Goal: Information Seeking & Learning: Learn about a topic

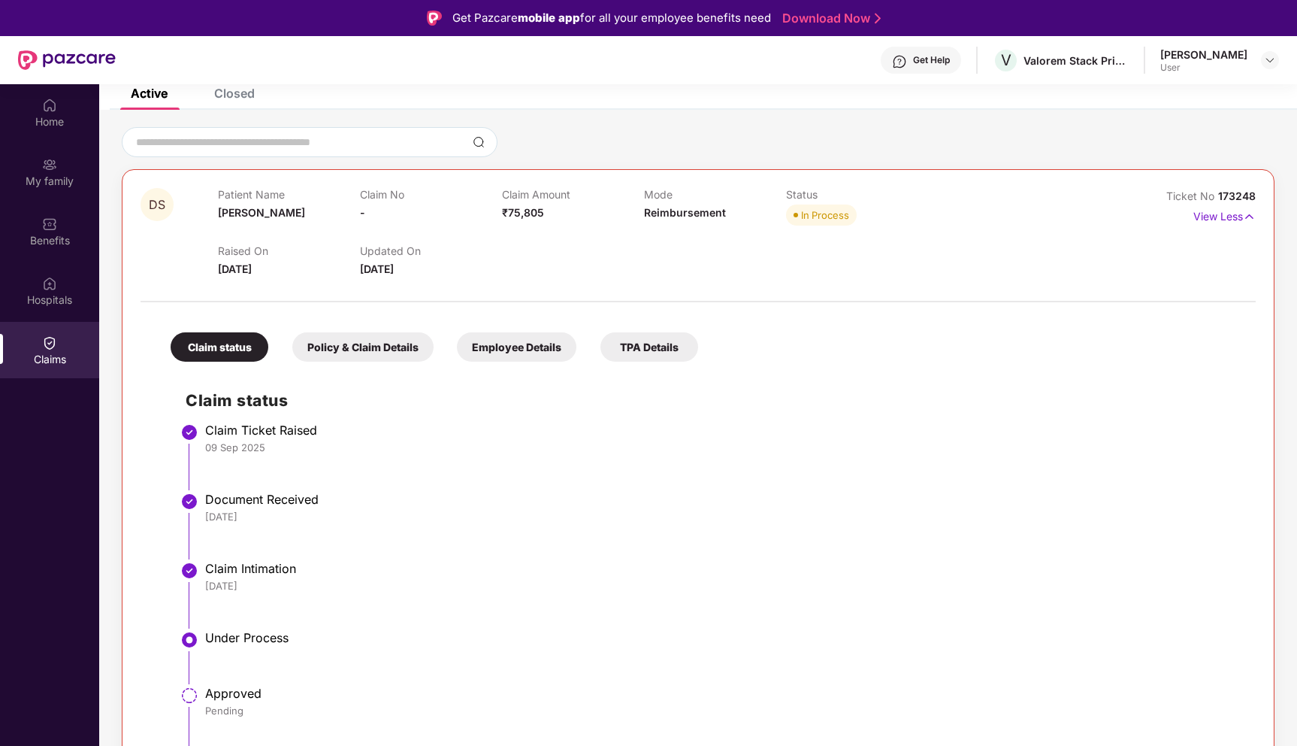
scroll to position [84, 0]
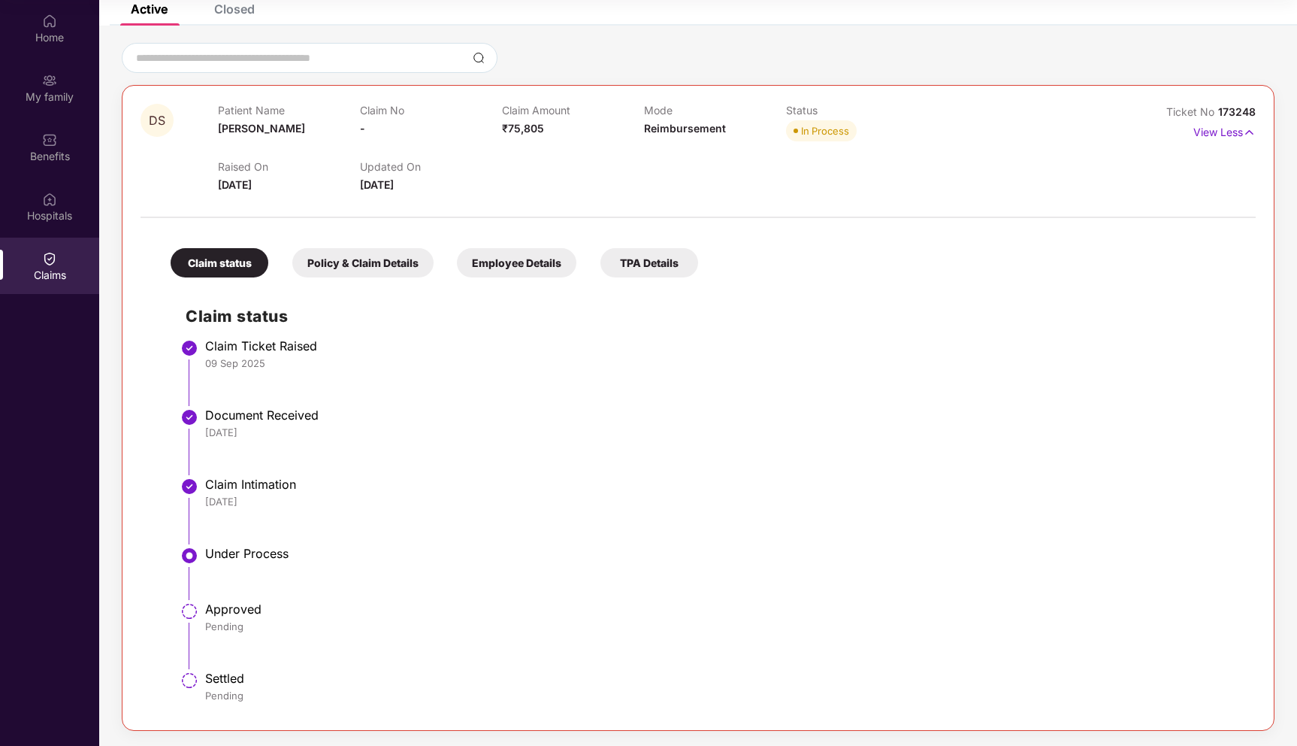
click at [370, 265] on div "Policy & Claim Details" at bounding box center [362, 262] width 141 height 29
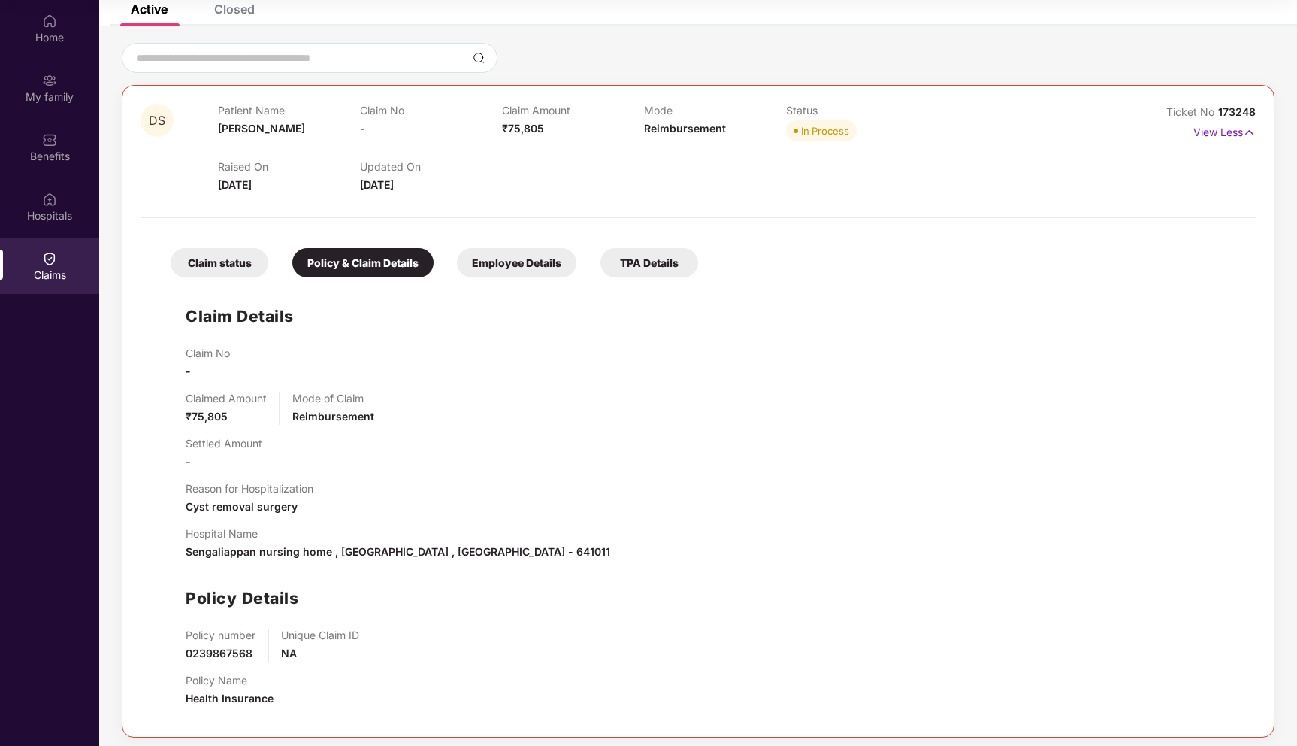
scroll to position [105, 0]
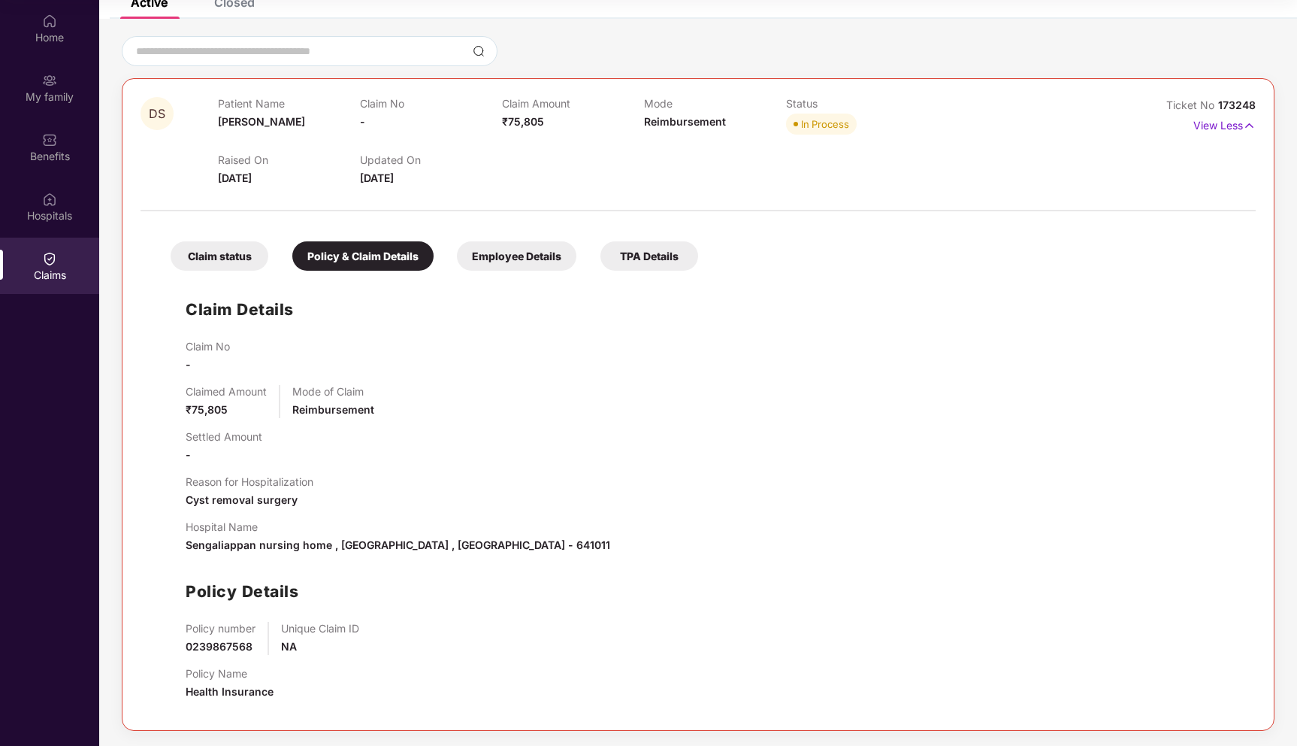
click at [536, 253] on div "Employee Details" at bounding box center [517, 255] width 120 height 29
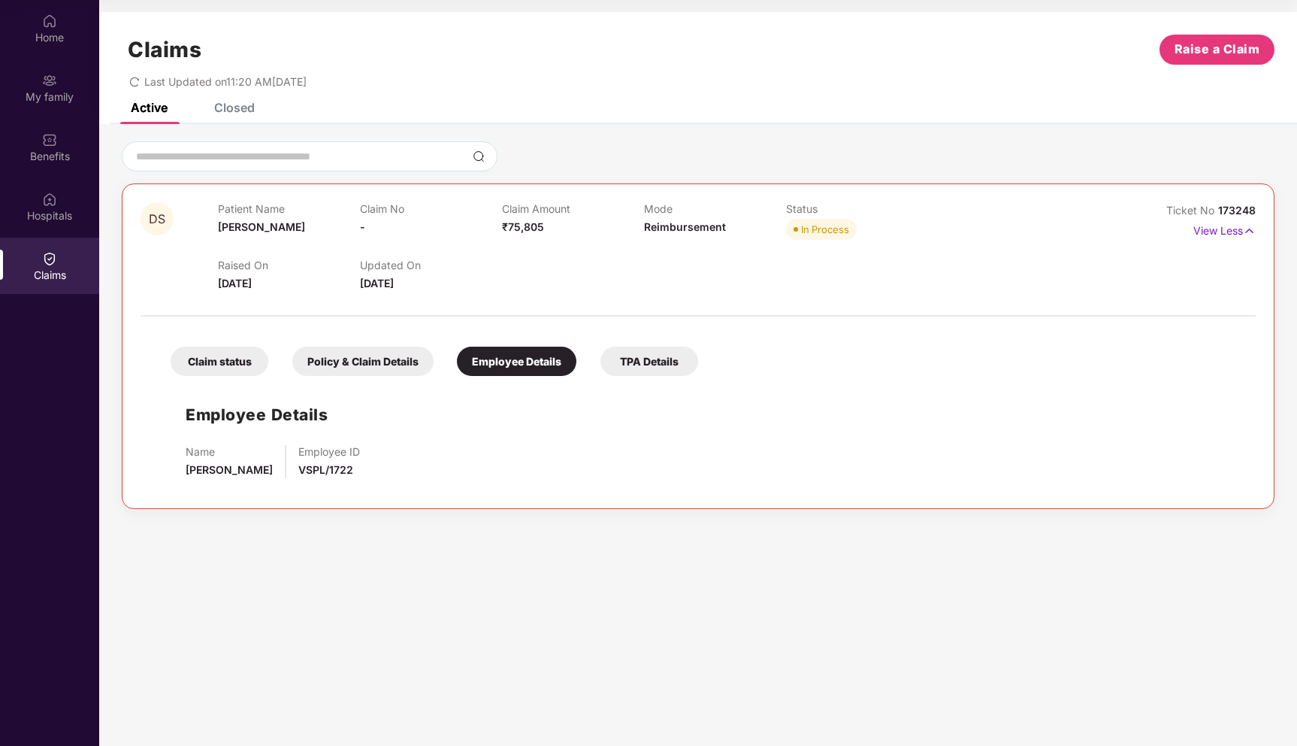
scroll to position [0, 0]
click at [634, 361] on div "TPA Details" at bounding box center [650, 360] width 98 height 29
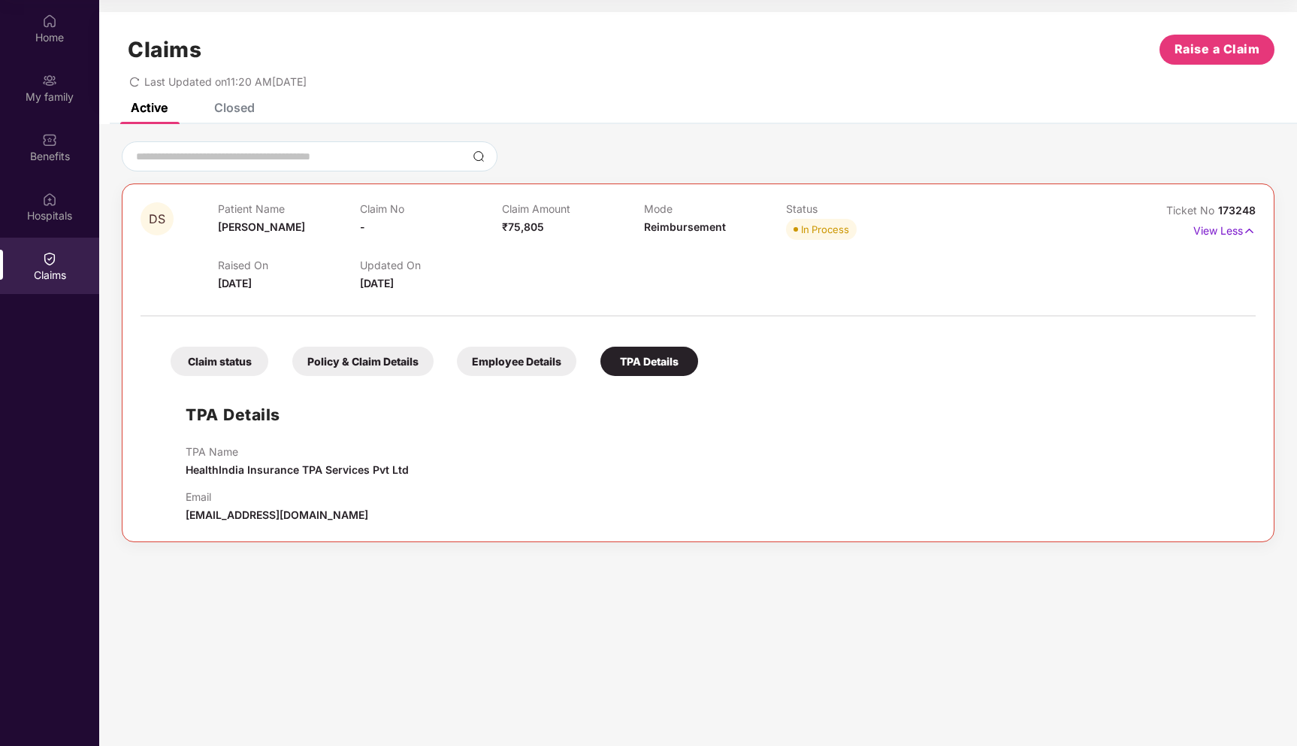
click at [237, 359] on div "Claim status" at bounding box center [220, 360] width 98 height 29
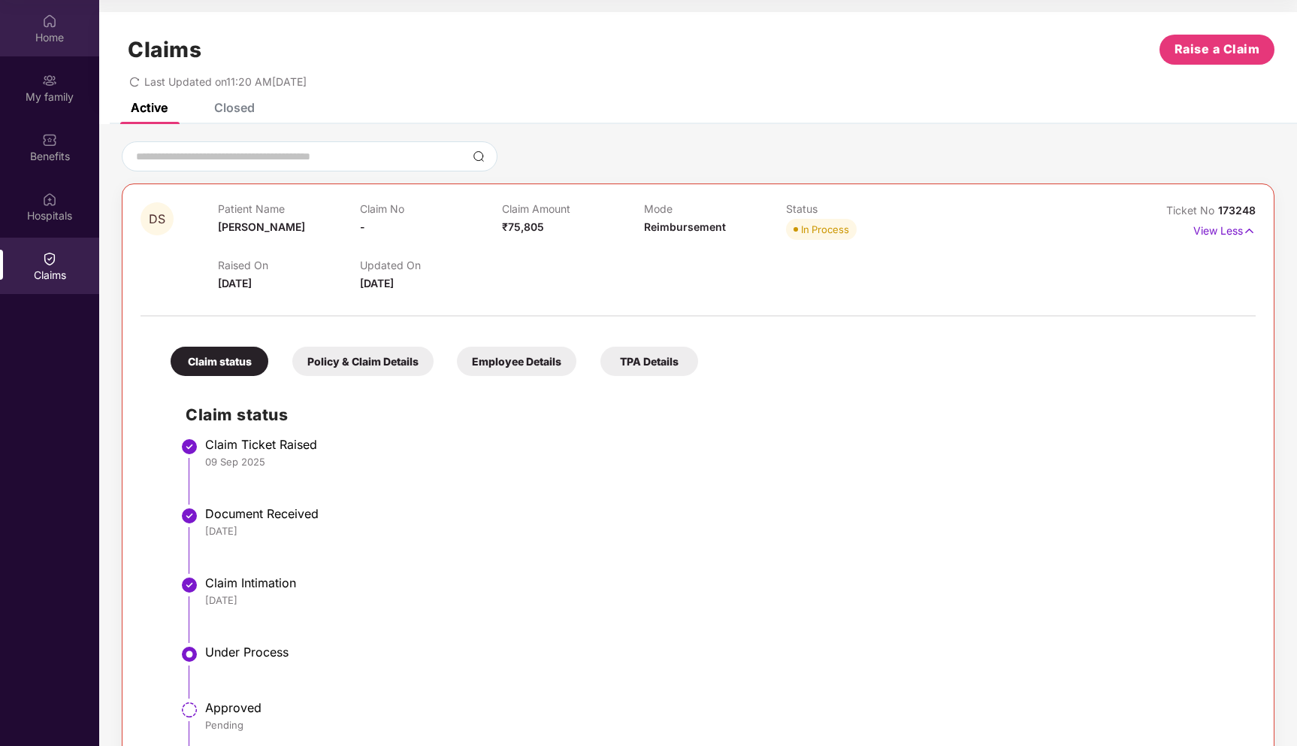
click at [50, 43] on div "Home" at bounding box center [49, 37] width 99 height 15
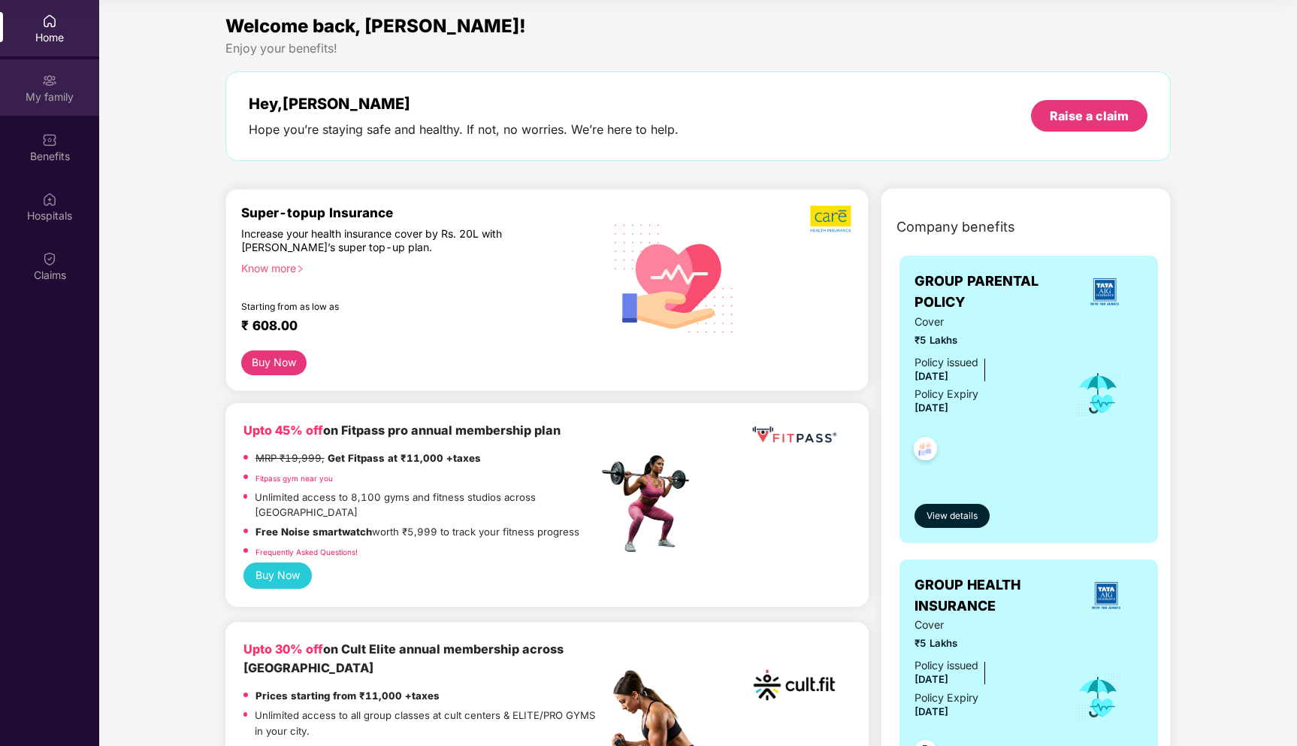
click at [73, 95] on div "My family" at bounding box center [49, 96] width 99 height 15
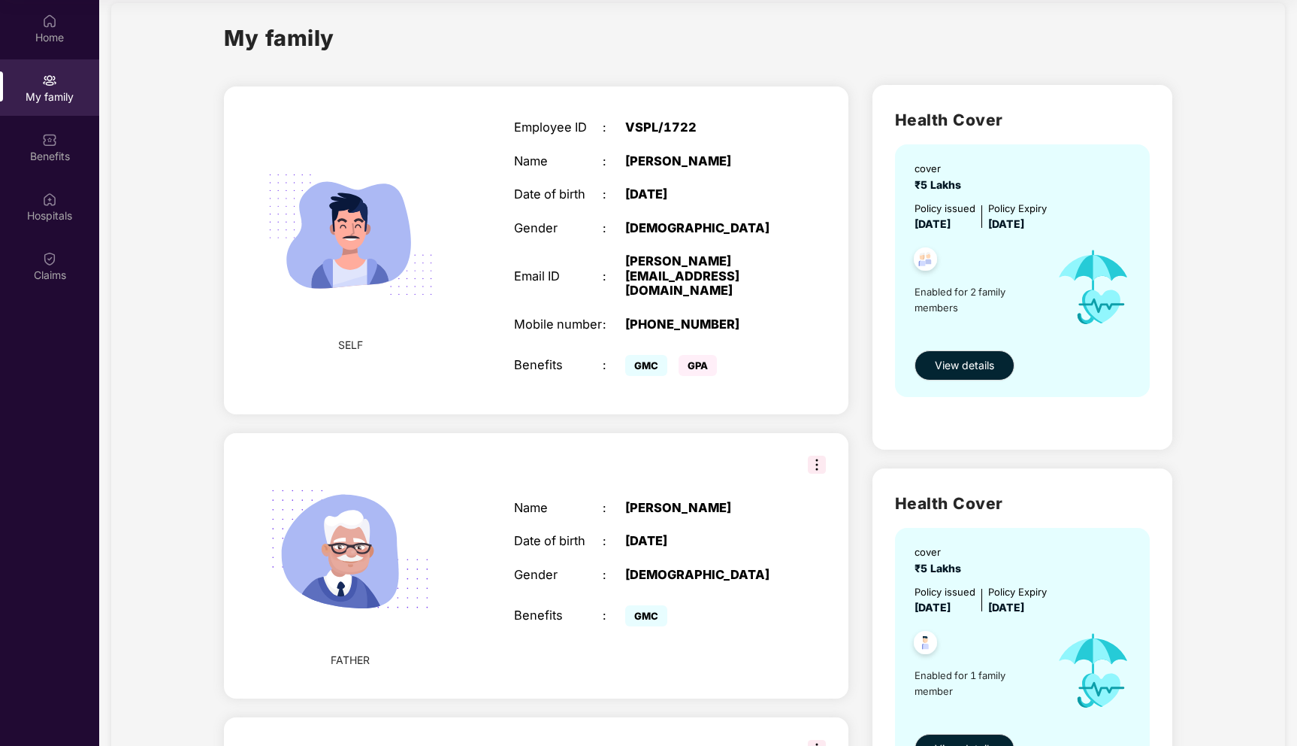
scroll to position [20, 0]
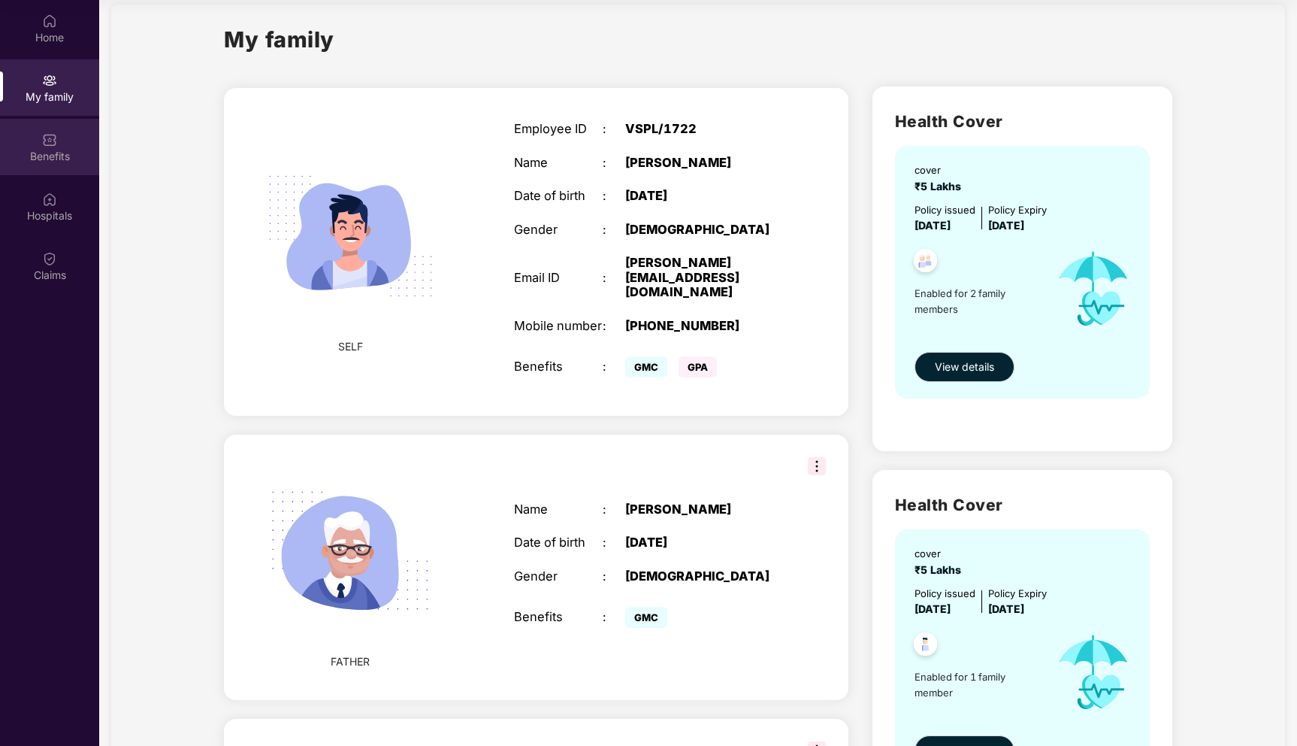
click at [60, 150] on div "Benefits" at bounding box center [49, 156] width 99 height 15
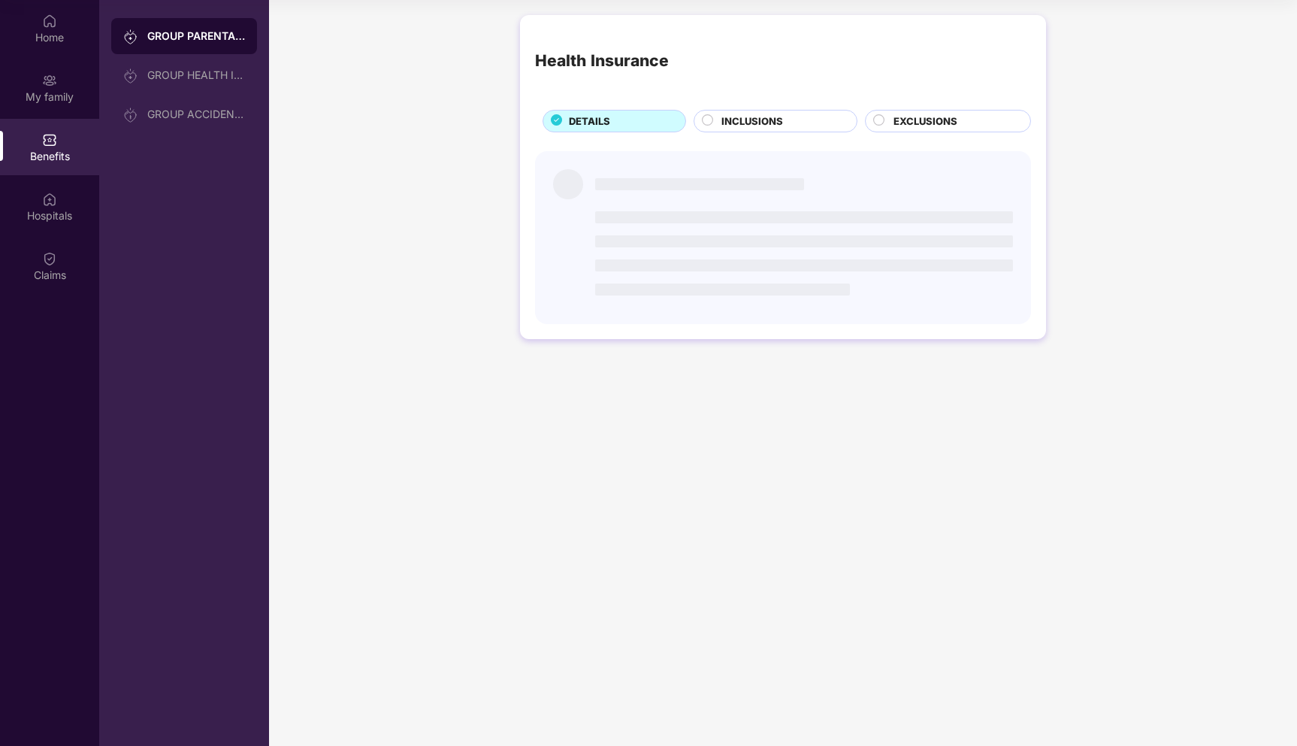
scroll to position [0, 0]
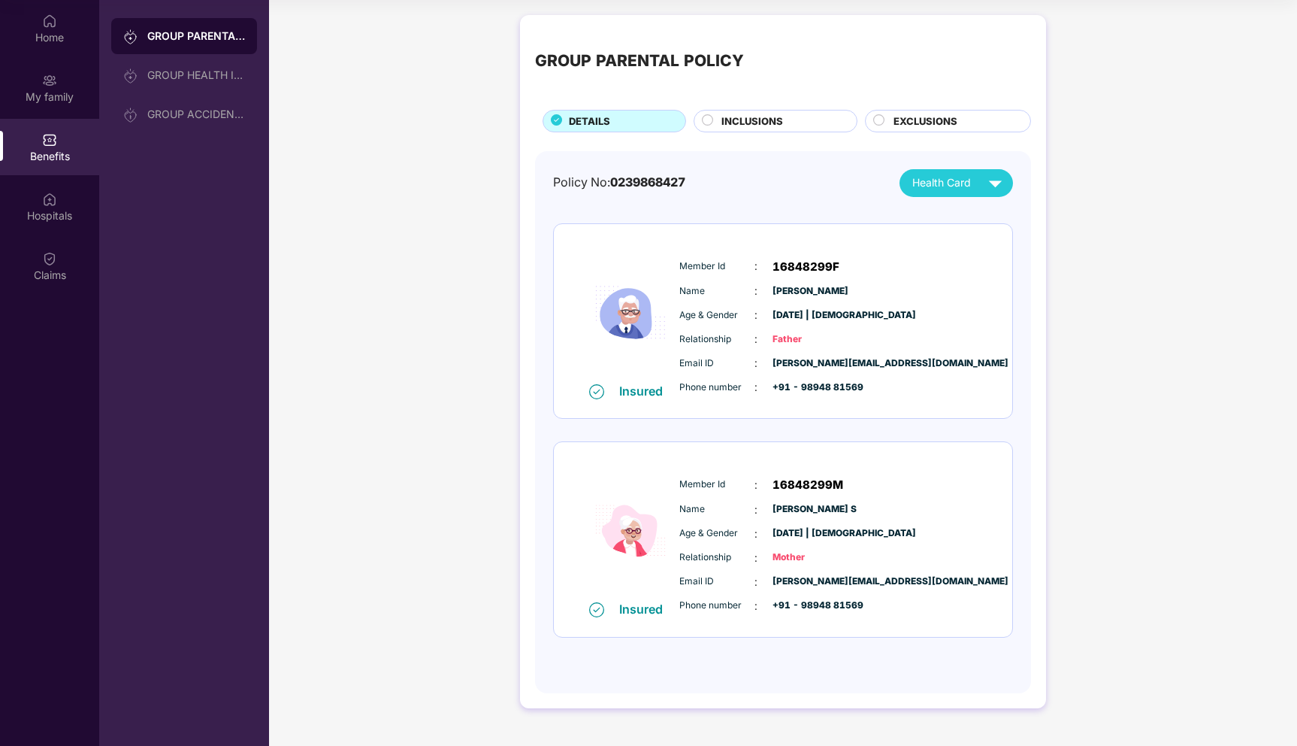
click at [728, 126] on span "INCLUSIONS" at bounding box center [753, 121] width 62 height 16
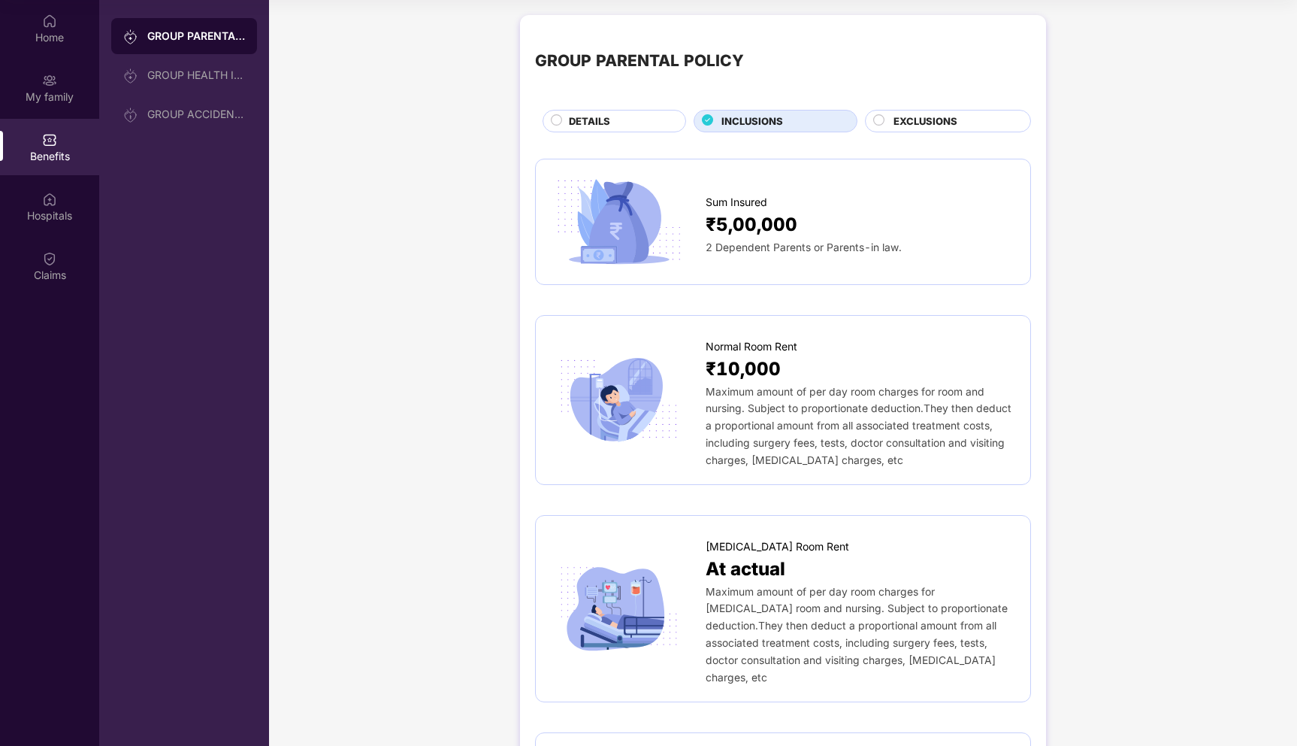
click at [914, 119] on span "EXCLUSIONS" at bounding box center [926, 121] width 64 height 16
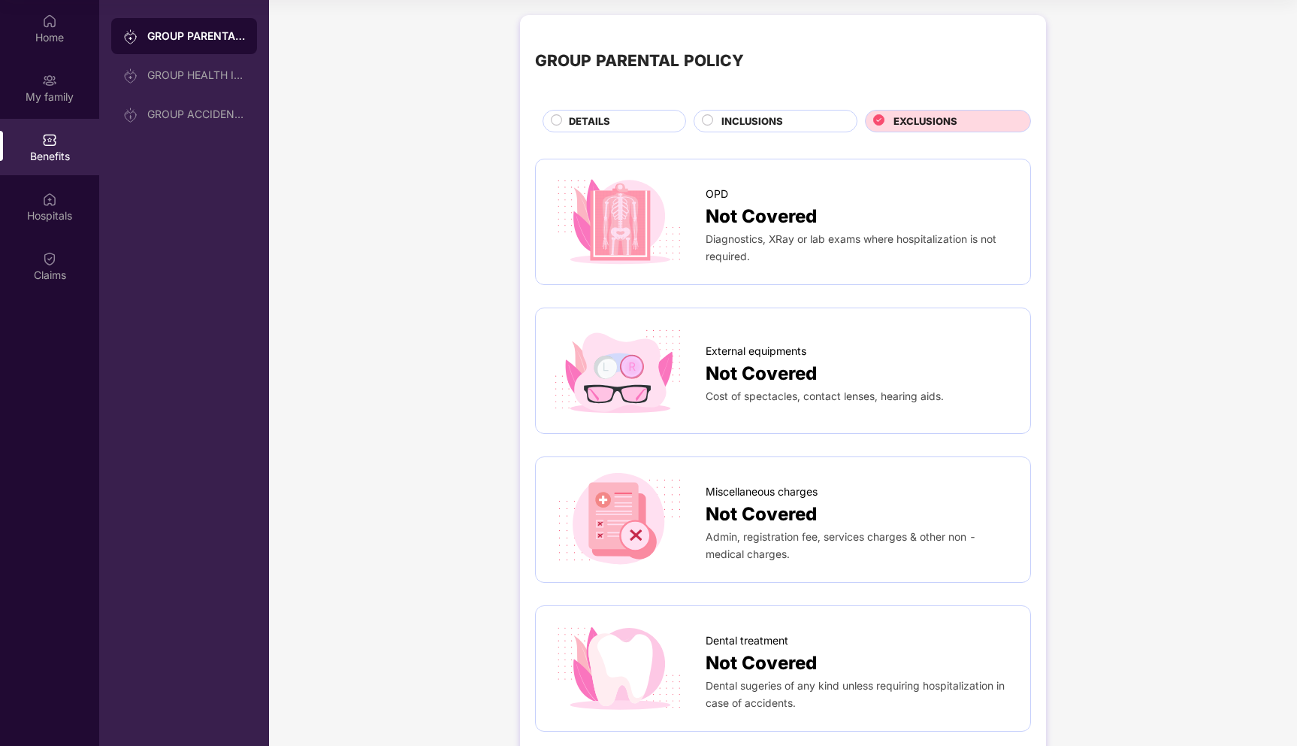
scroll to position [650, 0]
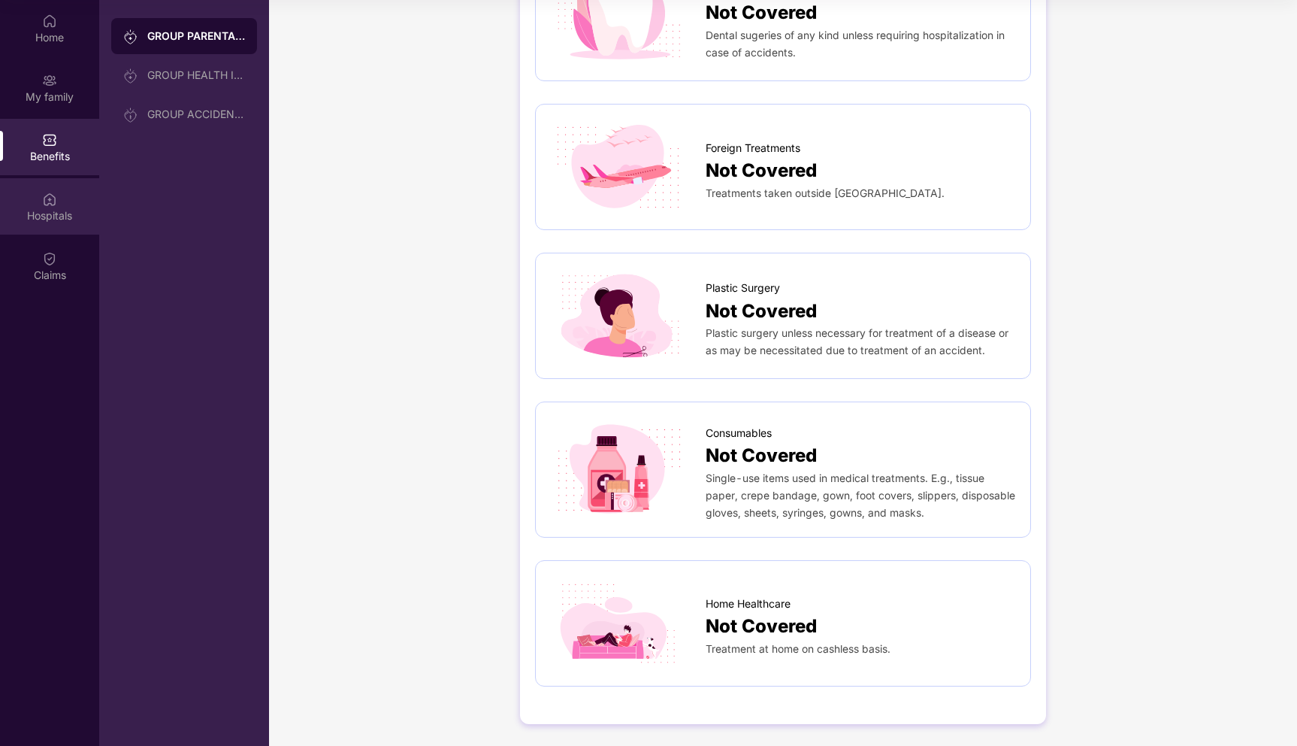
click at [47, 198] on img at bounding box center [49, 199] width 15 height 15
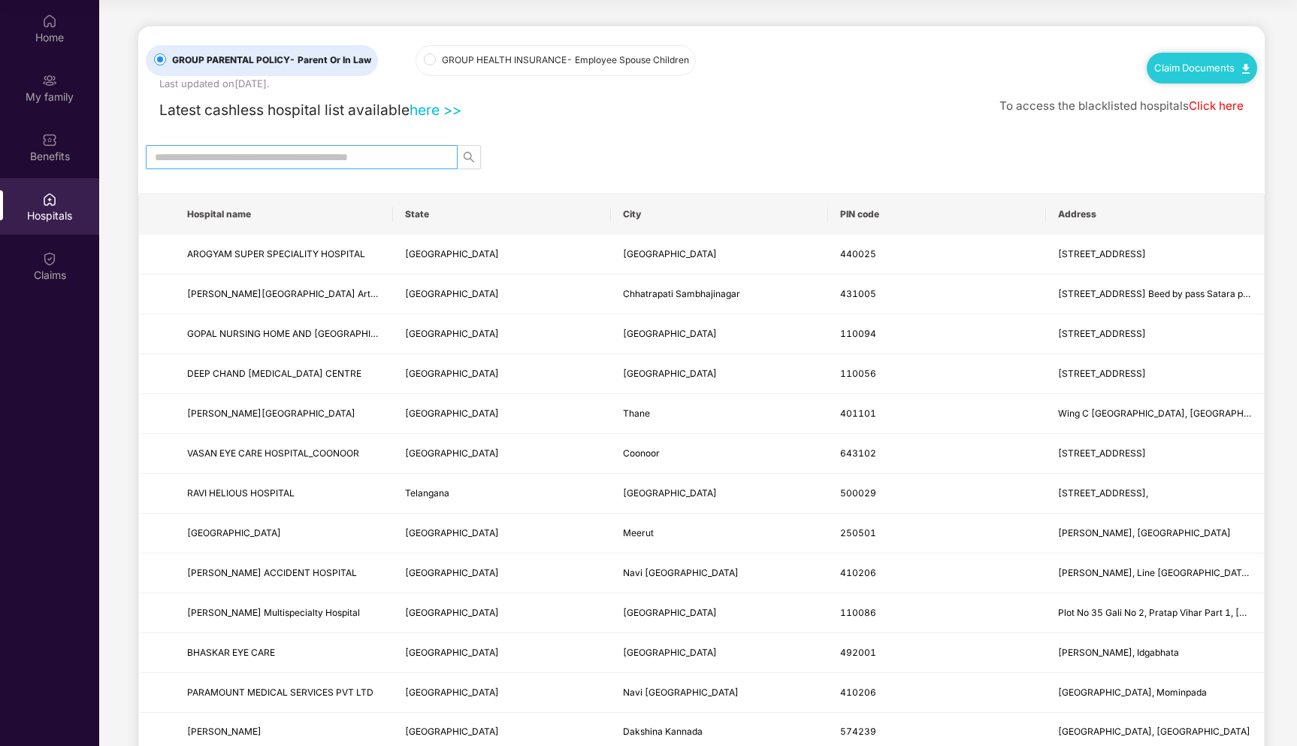
click at [181, 155] on input "text" at bounding box center [296, 157] width 282 height 17
type input "**********"
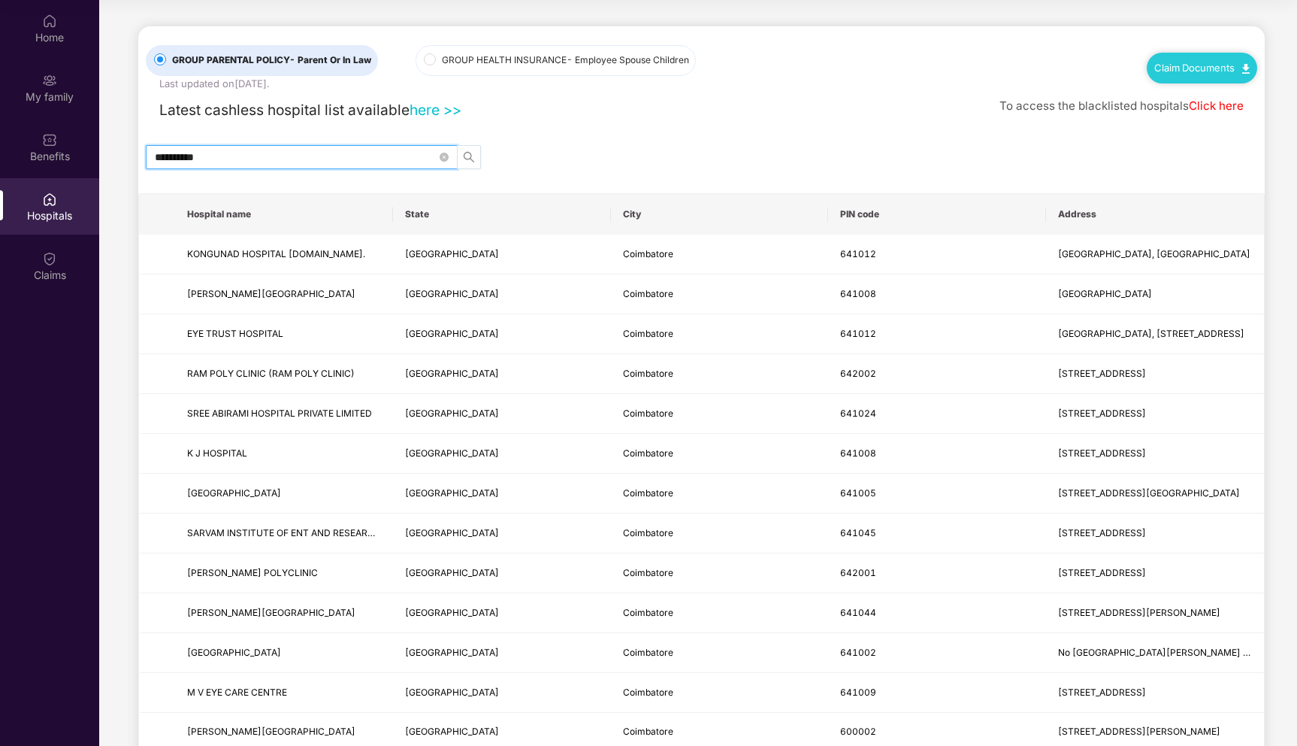
click at [470, 161] on icon "search" at bounding box center [469, 157] width 12 height 12
click at [443, 158] on icon "close-circle" at bounding box center [444, 157] width 9 height 9
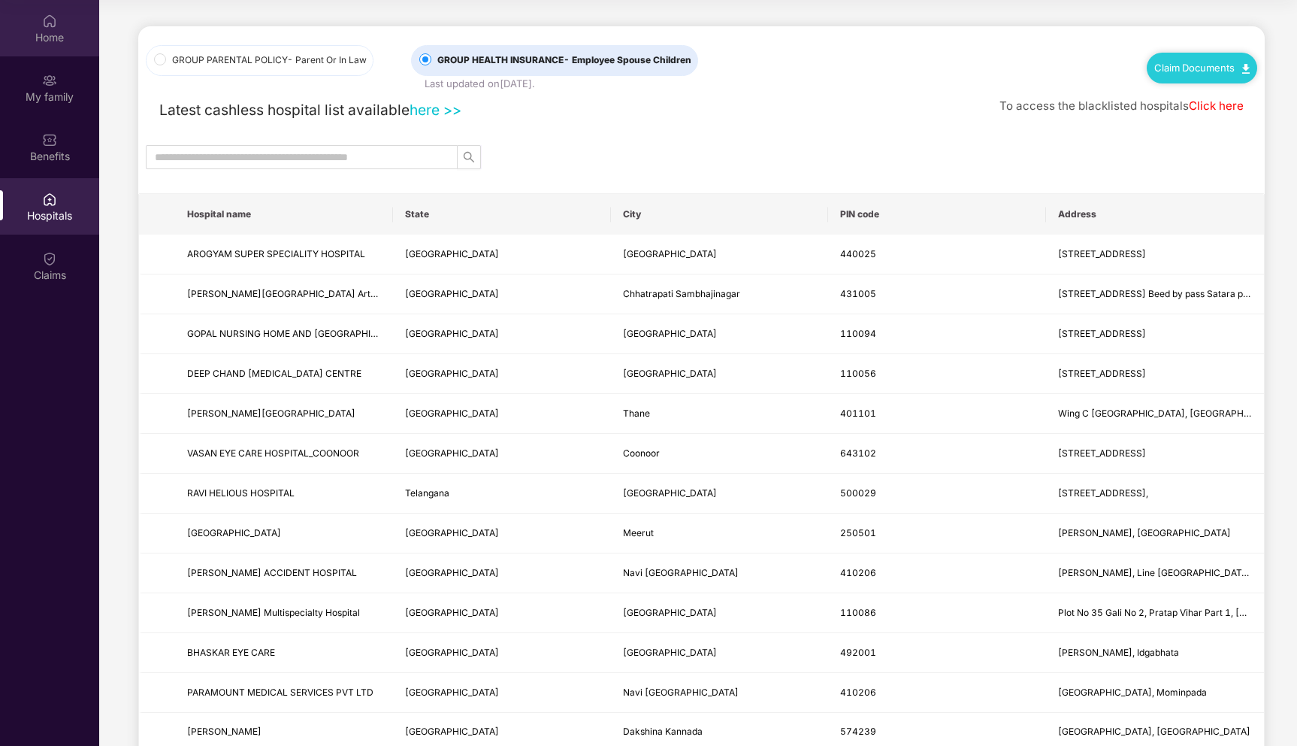
click at [57, 38] on div "Home" at bounding box center [49, 37] width 99 height 15
